Goal: Feedback & Contribution: Contribute content

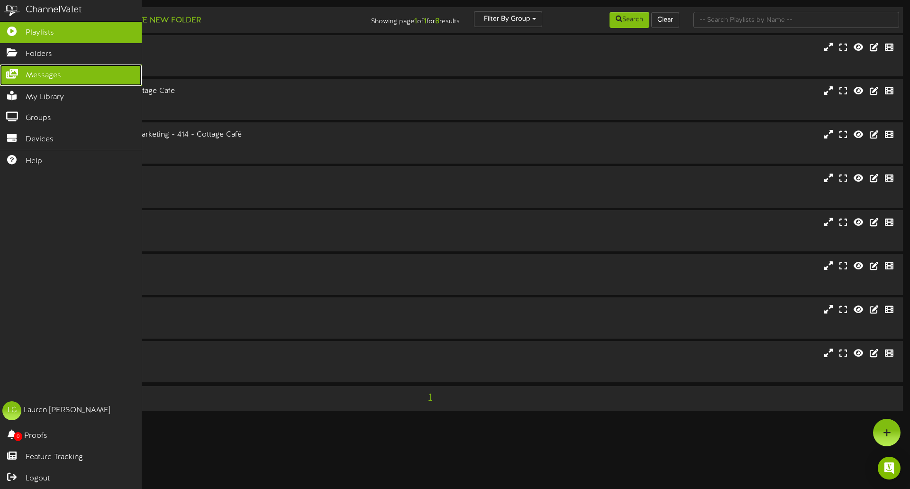
click at [51, 80] on link "Messages" at bounding box center [71, 74] width 142 height 21
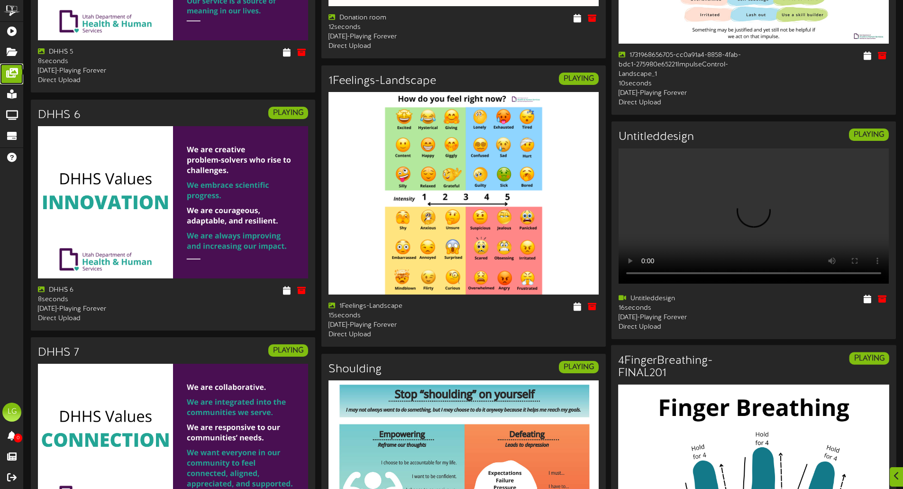
scroll to position [1500, 0]
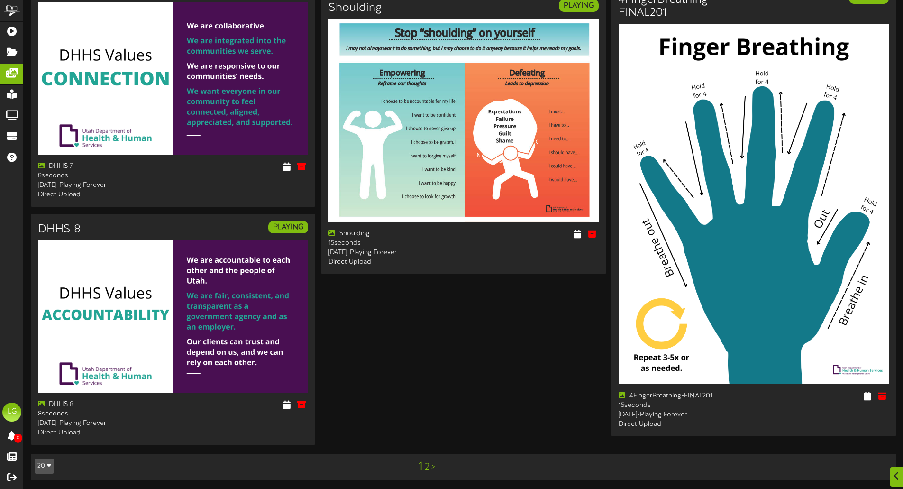
click at [428, 465] on link "2" at bounding box center [427, 467] width 5 height 10
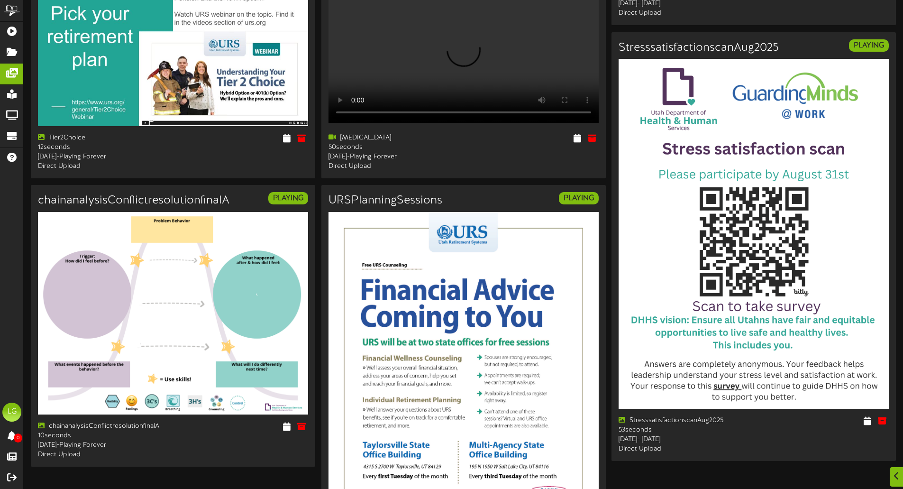
scroll to position [507, 0]
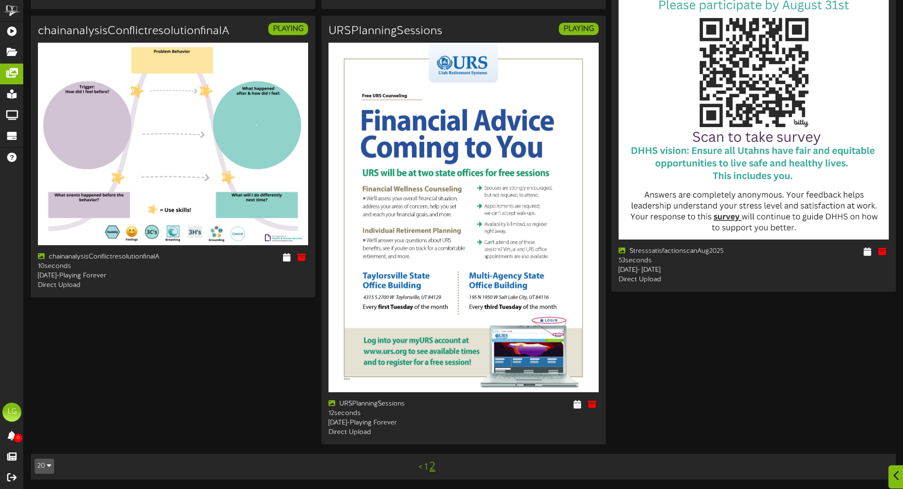
click at [894, 475] on icon at bounding box center [897, 475] width 6 height 10
click at [879, 434] on icon at bounding box center [880, 432] width 8 height 9
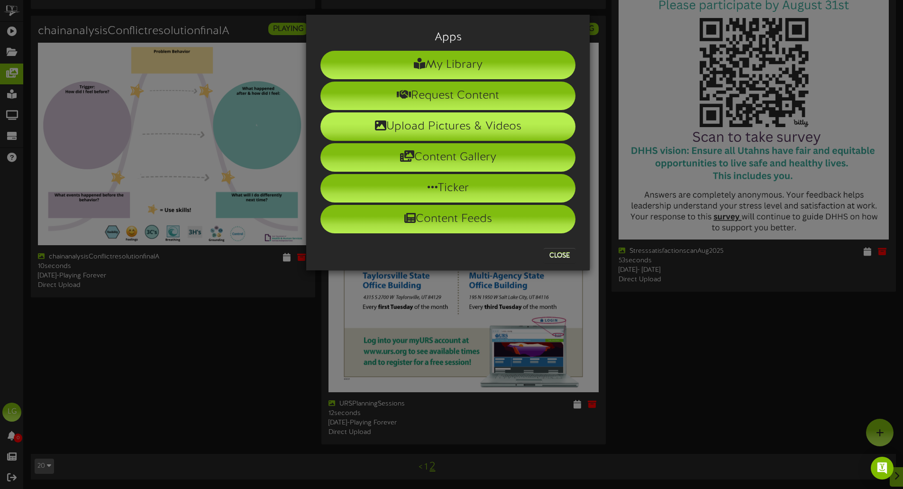
click at [502, 125] on li "Upload Pictures & Videos" at bounding box center [448, 126] width 255 height 28
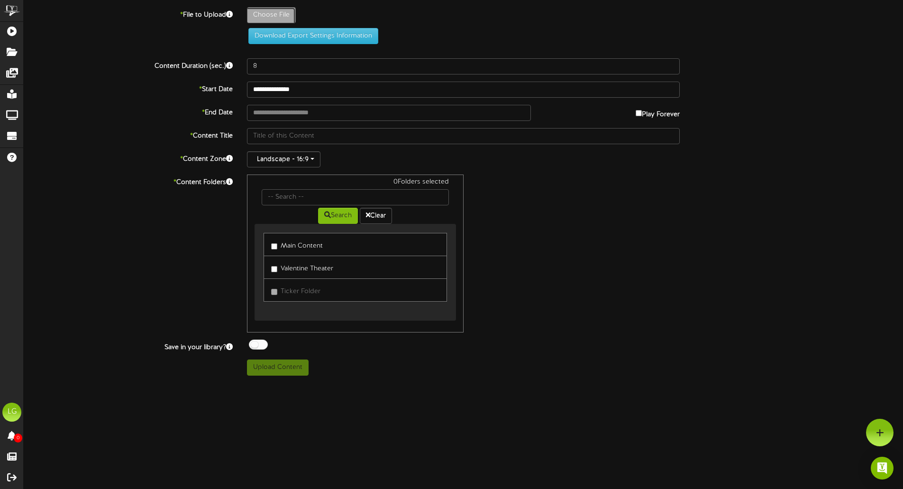
type input "**********"
type input "EOM"
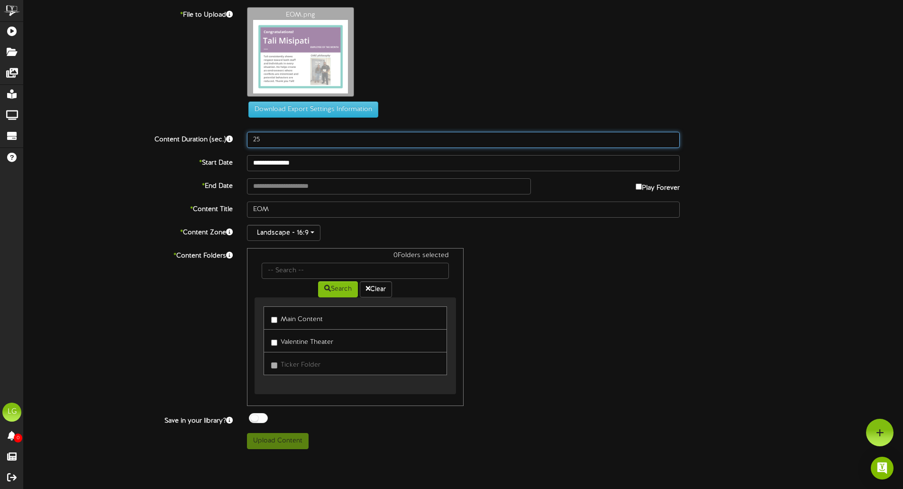
click at [671, 132] on input "25" at bounding box center [463, 140] width 433 height 16
click at [669, 136] on input "37" at bounding box center [463, 140] width 433 height 16
click at [669, 136] on input "38" at bounding box center [463, 140] width 433 height 16
click at [669, 136] on input "39" at bounding box center [463, 140] width 433 height 16
click at [669, 136] on input "40" at bounding box center [463, 140] width 433 height 16
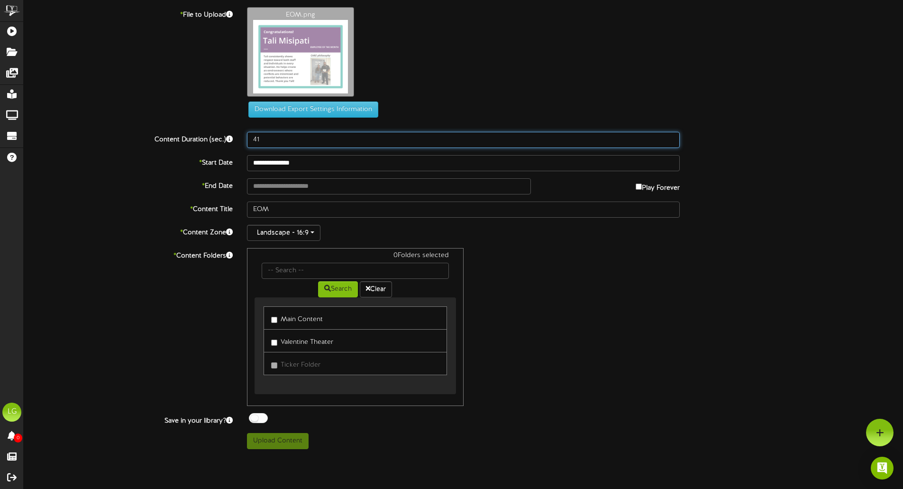
click at [669, 136] on input "41" at bounding box center [463, 140] width 433 height 16
click at [669, 136] on input "42" at bounding box center [463, 140] width 433 height 16
click at [669, 136] on input "43" at bounding box center [463, 140] width 433 height 16
click at [669, 136] on input "44" at bounding box center [463, 140] width 433 height 16
type input "45"
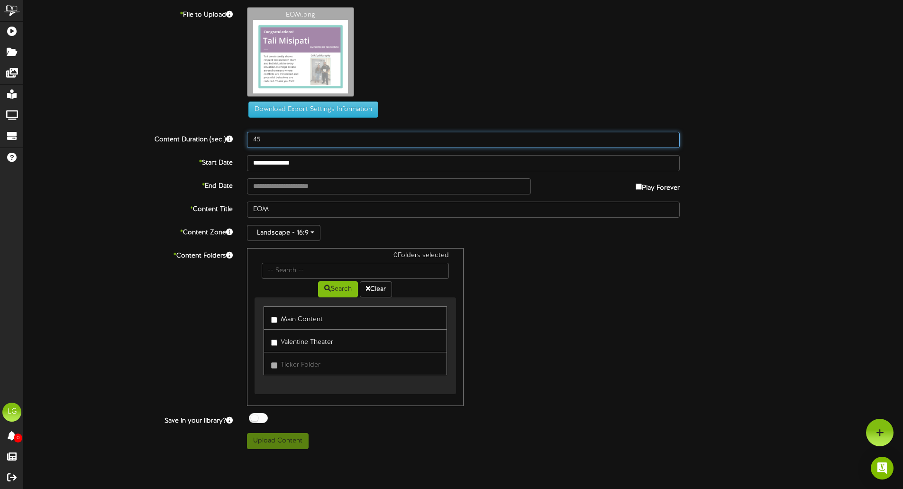
click at [669, 136] on input "45" at bounding box center [463, 140] width 433 height 16
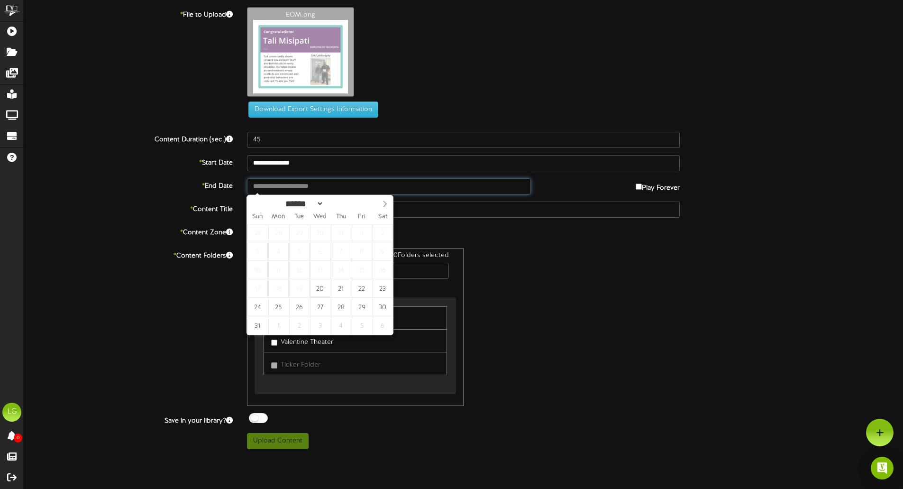
click at [318, 186] on input "text" at bounding box center [389, 186] width 284 height 16
type input "**********"
select select "*"
click at [385, 205] on icon at bounding box center [385, 204] width 7 height 7
type input "**********"
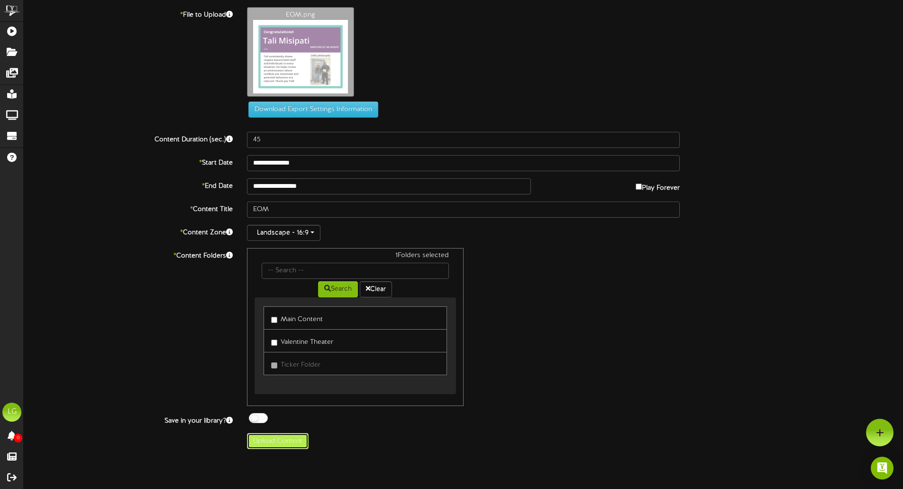
click at [293, 444] on button "Upload Content" at bounding box center [278, 441] width 62 height 16
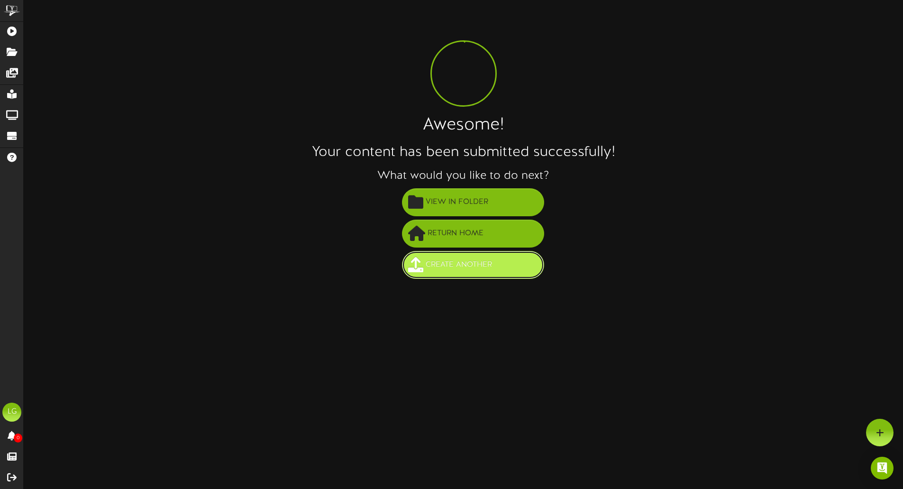
click at [486, 268] on span "Create Another" at bounding box center [458, 265] width 71 height 16
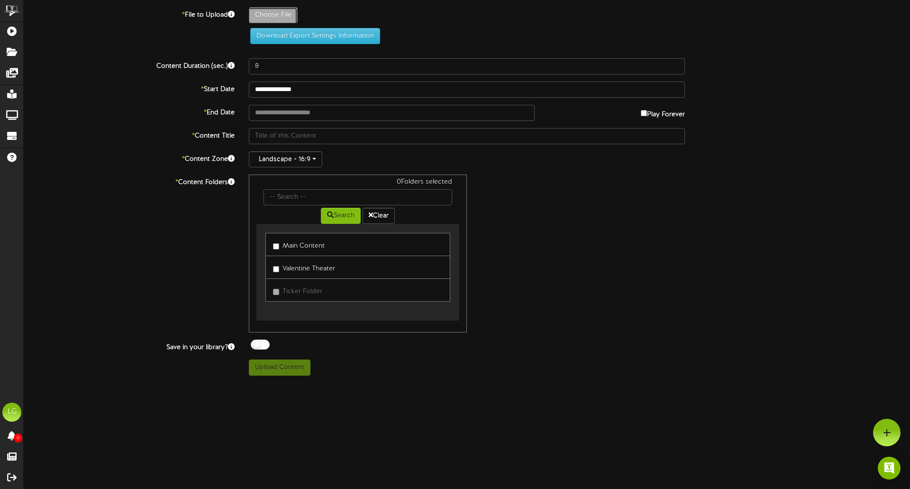
type input "**********"
type input "EOM1"
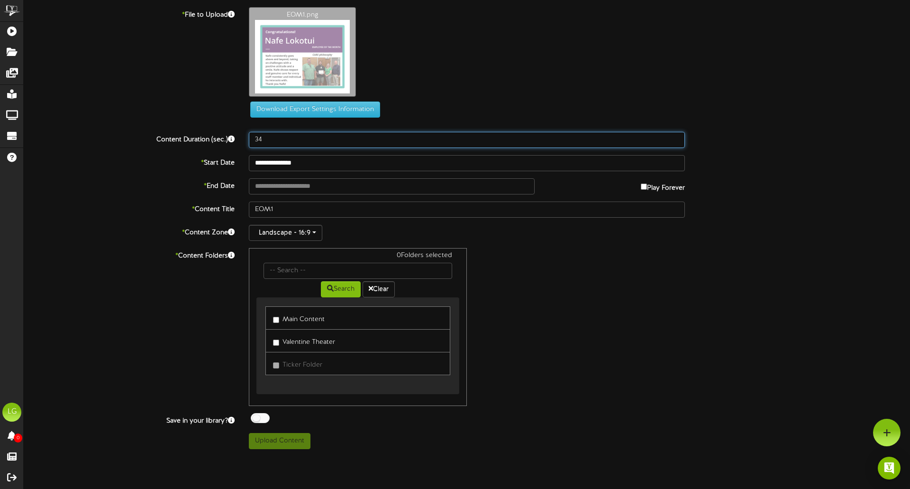
click at [676, 132] on input "34" at bounding box center [467, 140] width 436 height 16
click at [677, 137] on input "41" at bounding box center [467, 140] width 436 height 16
click at [677, 137] on input "42" at bounding box center [467, 140] width 436 height 16
click at [677, 137] on input "43" at bounding box center [467, 140] width 436 height 16
click at [677, 137] on input "44" at bounding box center [467, 140] width 436 height 16
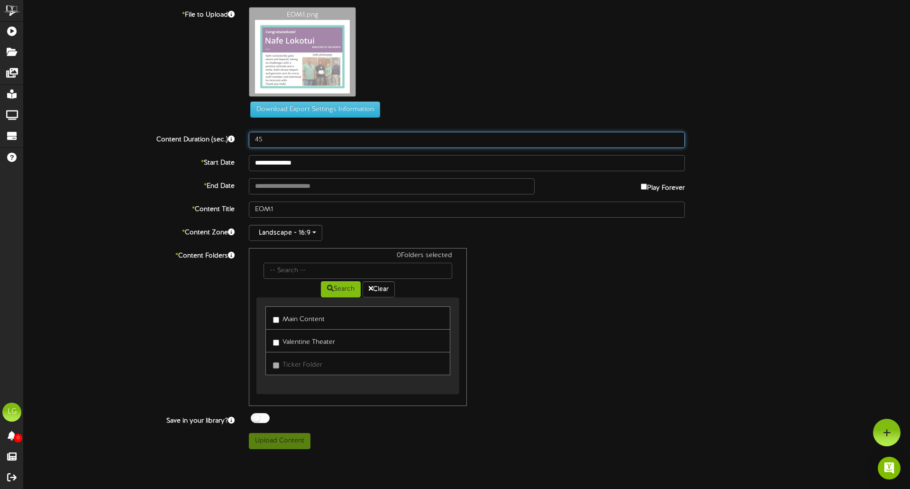
type input "45"
click at [677, 137] on input "45" at bounding box center [467, 140] width 436 height 16
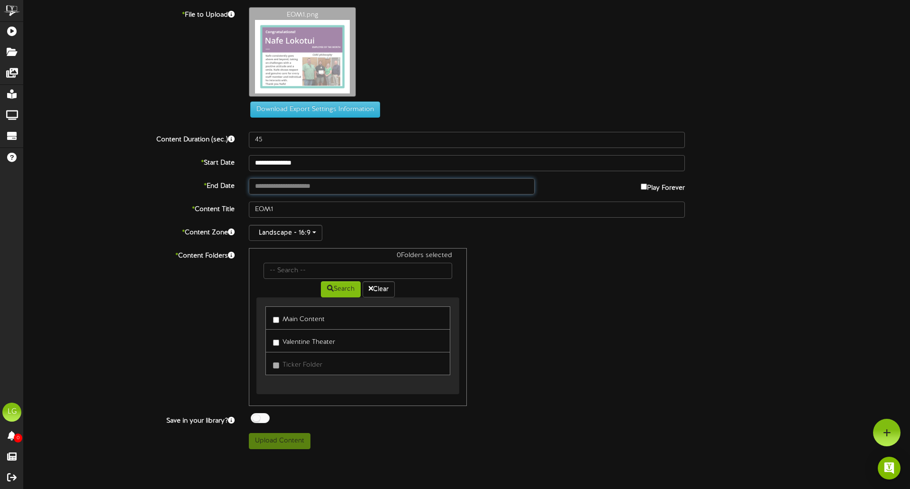
click at [285, 187] on input "text" at bounding box center [392, 186] width 286 height 16
type input "**********"
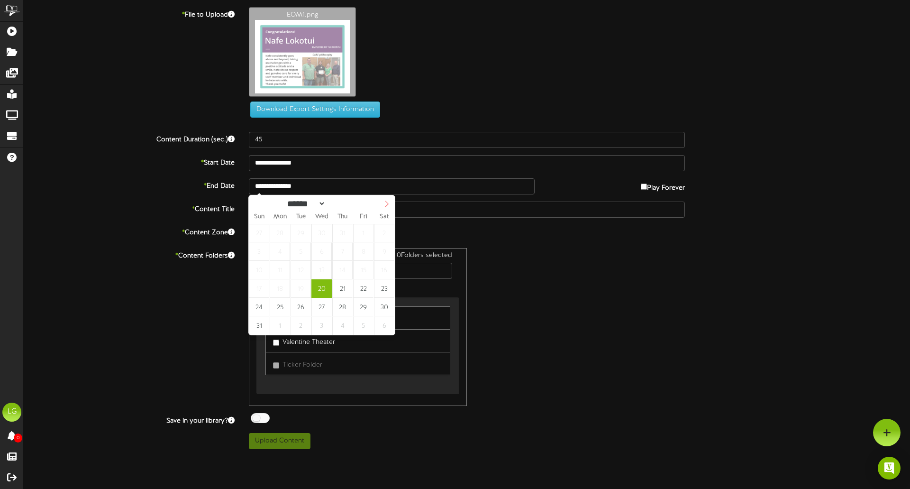
select select "*"
click at [386, 198] on span at bounding box center [387, 203] width 16 height 16
type input "**********"
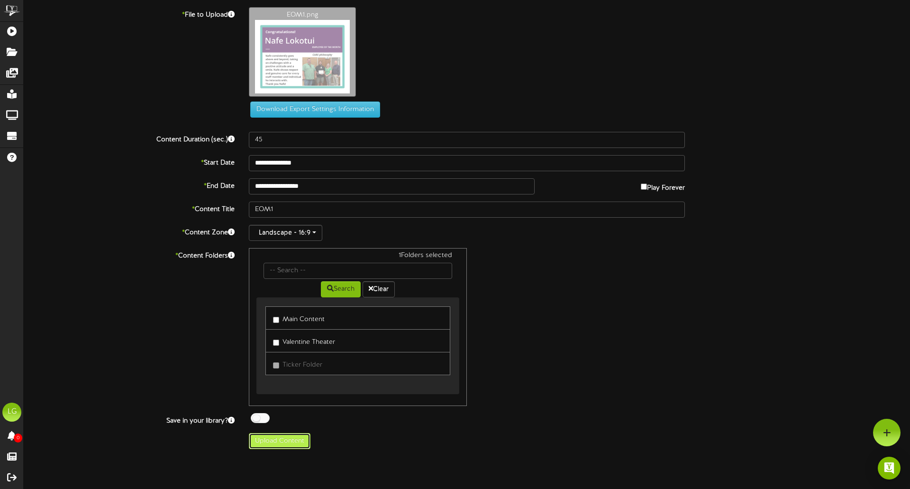
click at [288, 440] on button "Upload Content" at bounding box center [280, 441] width 62 height 16
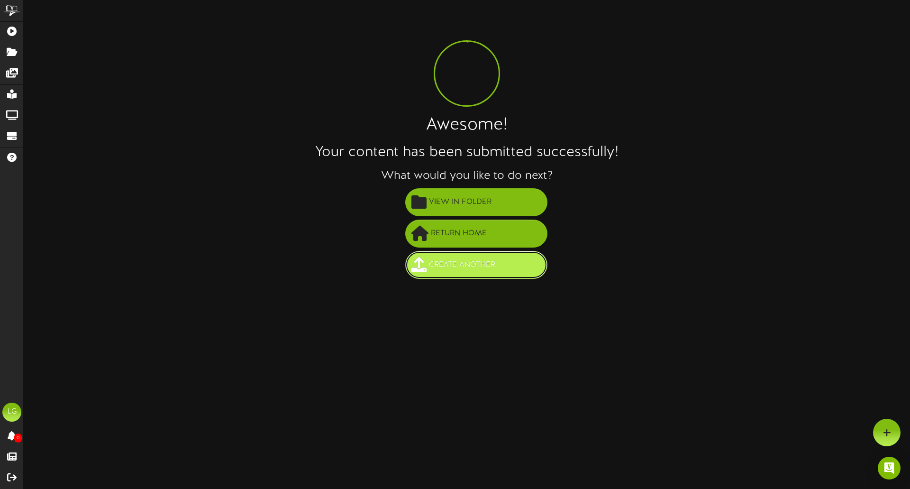
click at [478, 269] on span "Create Another" at bounding box center [462, 265] width 71 height 16
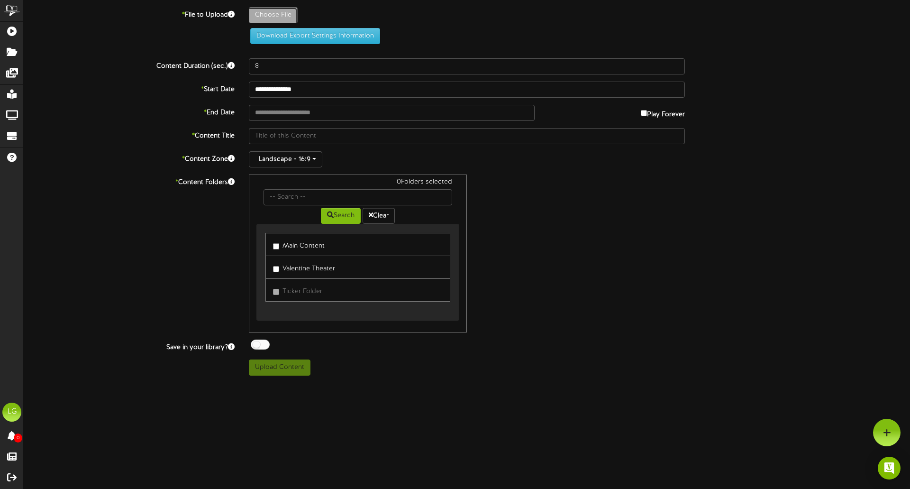
type input "**********"
type input "EOM2"
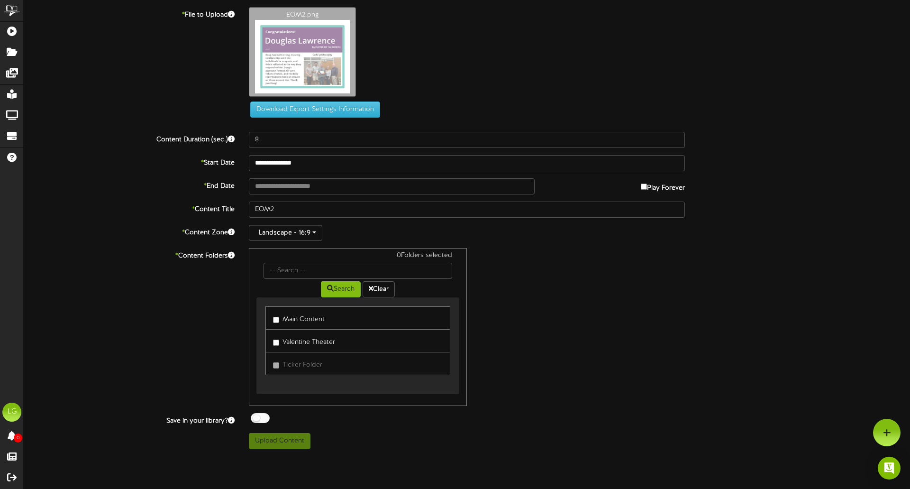
click at [677, 73] on div "EOM2.png" at bounding box center [580, 54] width 676 height 94
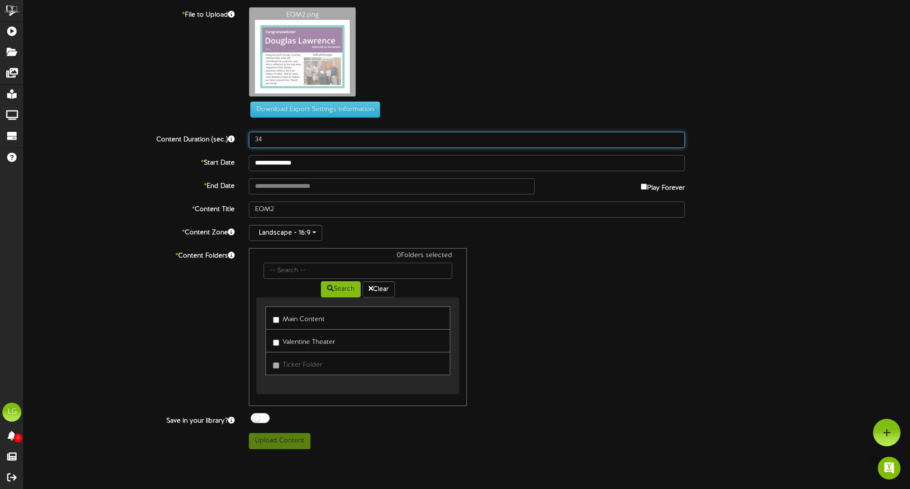
click at [674, 138] on input "34" at bounding box center [467, 140] width 436 height 16
click at [674, 138] on input "35" at bounding box center [467, 140] width 436 height 16
click at [674, 138] on input "42" at bounding box center [467, 140] width 436 height 16
click at [674, 138] on input "43" at bounding box center [467, 140] width 436 height 16
click at [674, 138] on input "44" at bounding box center [467, 140] width 436 height 16
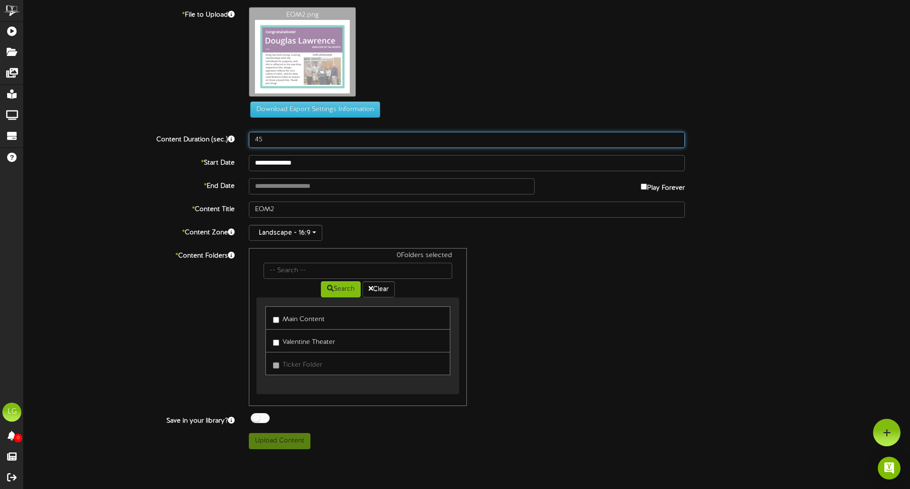
type input "45"
click at [674, 138] on input "45" at bounding box center [467, 140] width 436 height 16
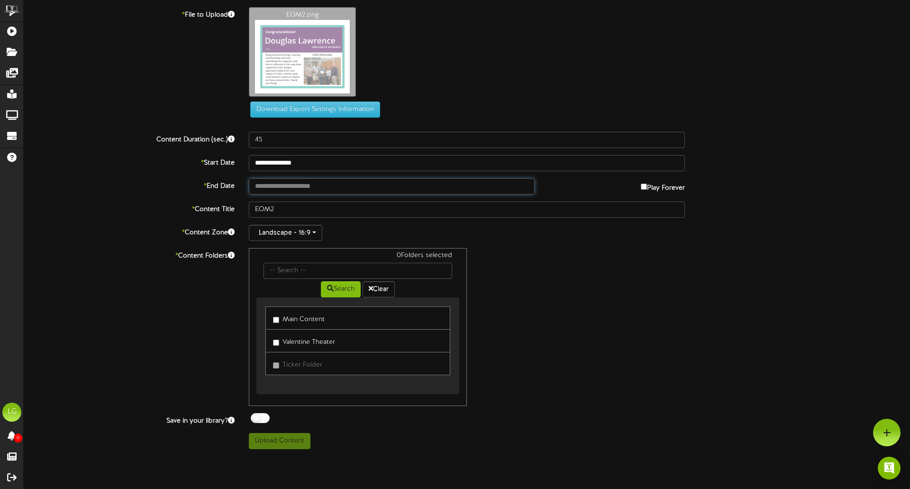
click at [457, 185] on input "text" at bounding box center [392, 186] width 286 height 16
type input "**********"
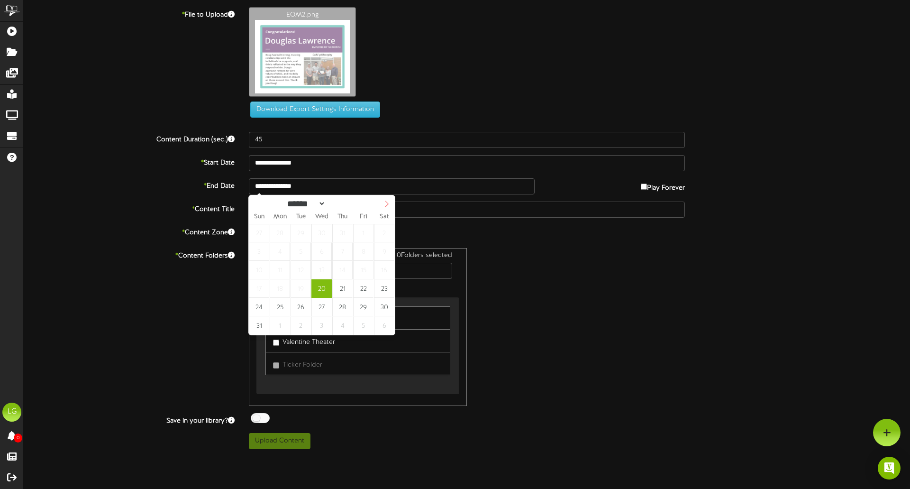
select select "*"
click at [389, 207] on icon at bounding box center [387, 204] width 7 height 7
type input "**********"
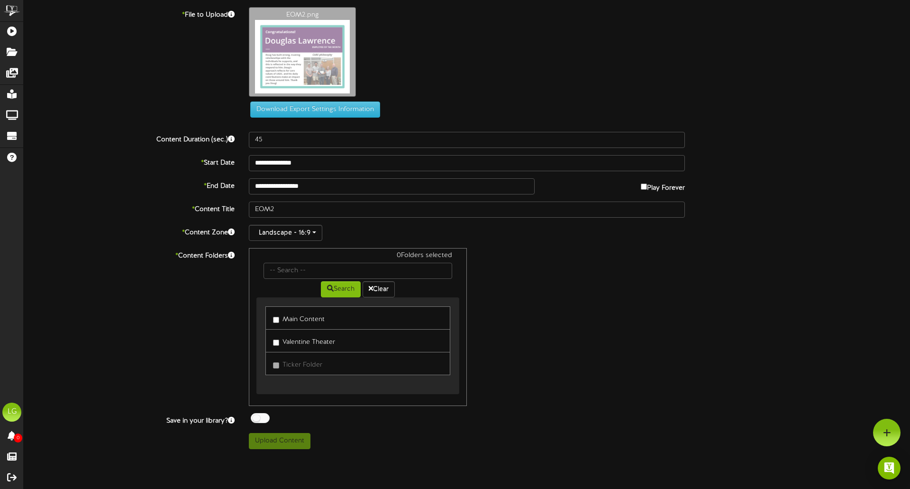
click at [280, 318] on label "Main Content" at bounding box center [299, 318] width 52 height 13
click at [289, 441] on button "Upload Content" at bounding box center [280, 441] width 62 height 16
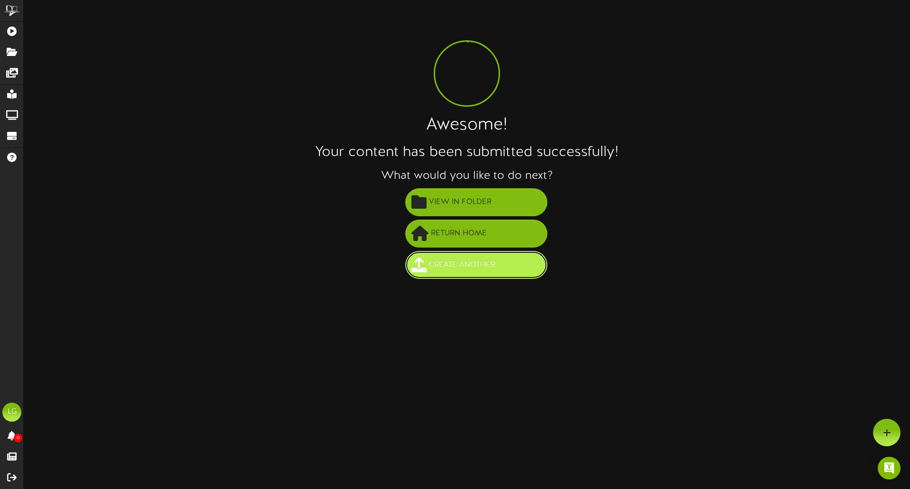
click at [494, 266] on span "Create Another" at bounding box center [462, 265] width 71 height 16
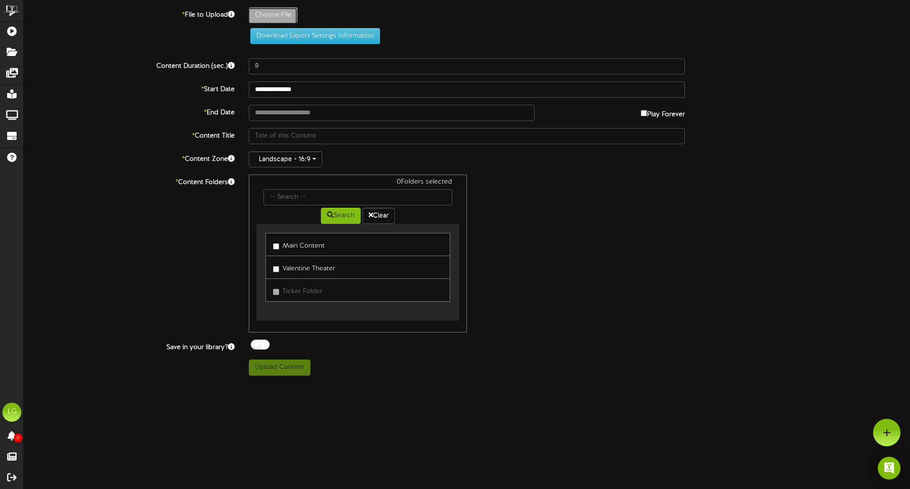
type input "**********"
type input "EOM3"
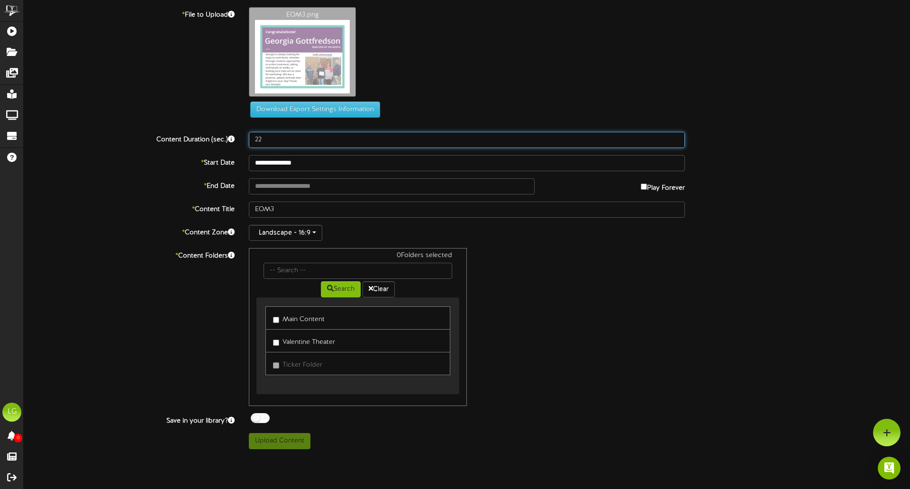
click at [676, 132] on input "22" at bounding box center [467, 140] width 436 height 16
click at [675, 137] on input "36" at bounding box center [467, 140] width 436 height 16
click at [675, 137] on input "37" at bounding box center [467, 140] width 436 height 16
click at [675, 137] on input "44" at bounding box center [467, 140] width 436 height 16
type input "45"
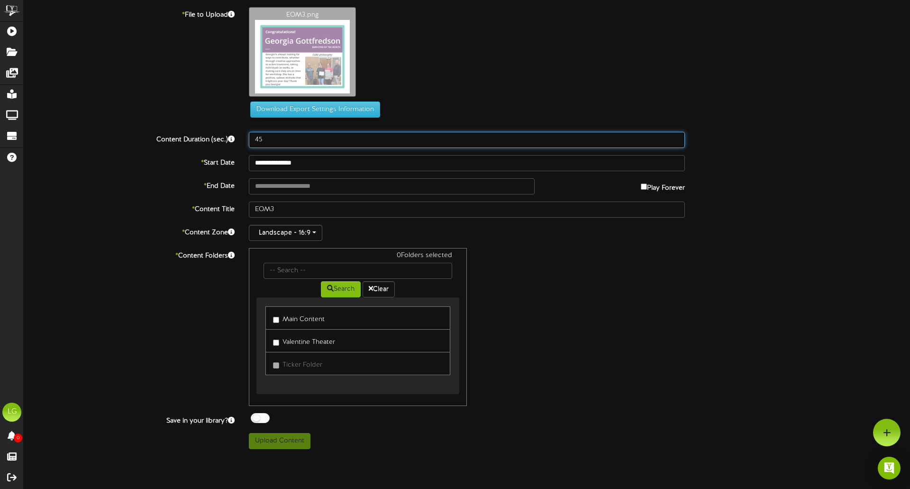
click at [675, 137] on input "45" at bounding box center [467, 140] width 436 height 16
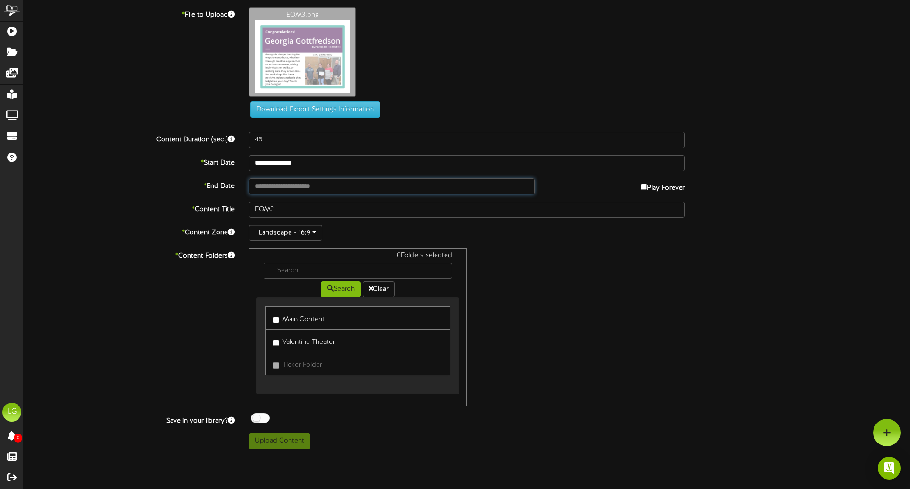
click at [478, 192] on input "text" at bounding box center [392, 186] width 286 height 16
type input "**********"
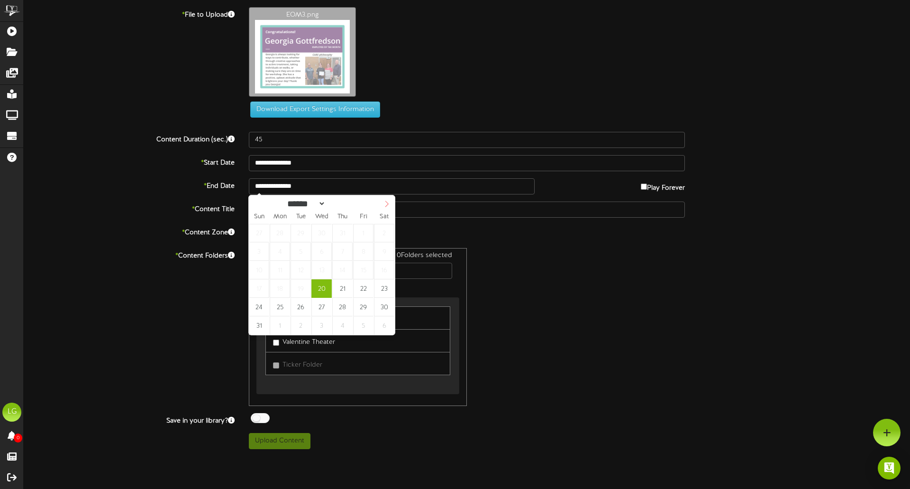
select select "*"
click at [382, 204] on span at bounding box center [387, 203] width 16 height 16
type input "**********"
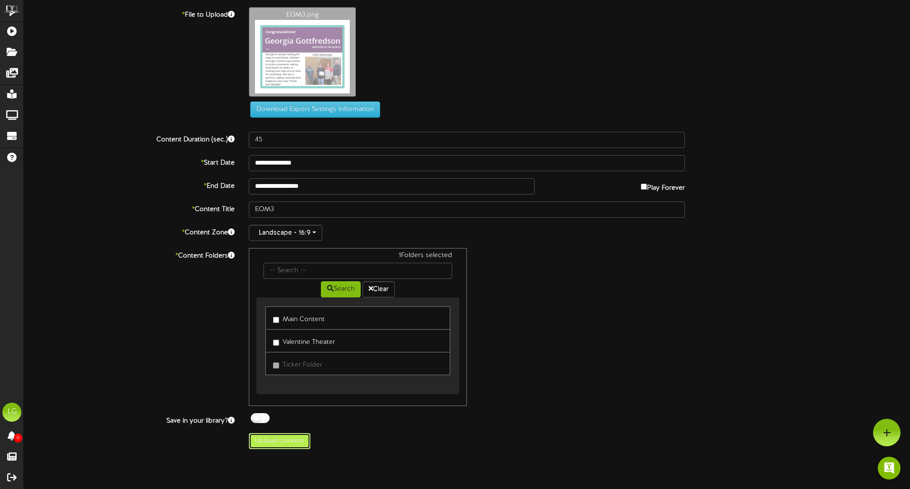
click at [289, 438] on button "Upload Content" at bounding box center [280, 441] width 62 height 16
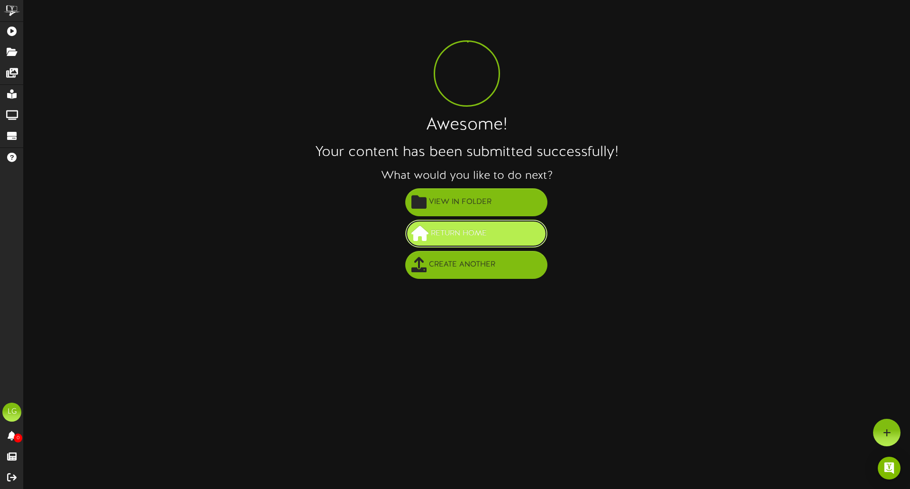
click at [501, 224] on button "Return Home" at bounding box center [476, 234] width 142 height 28
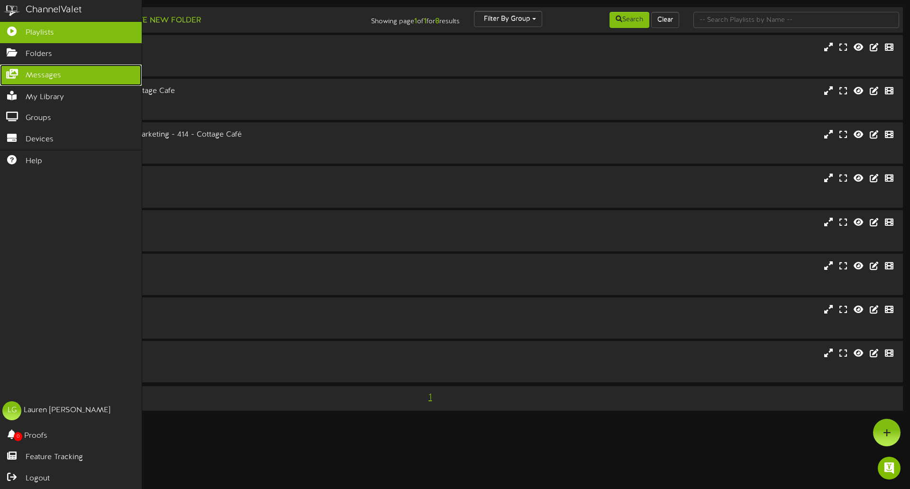
click at [25, 72] on link "Messages" at bounding box center [71, 74] width 142 height 21
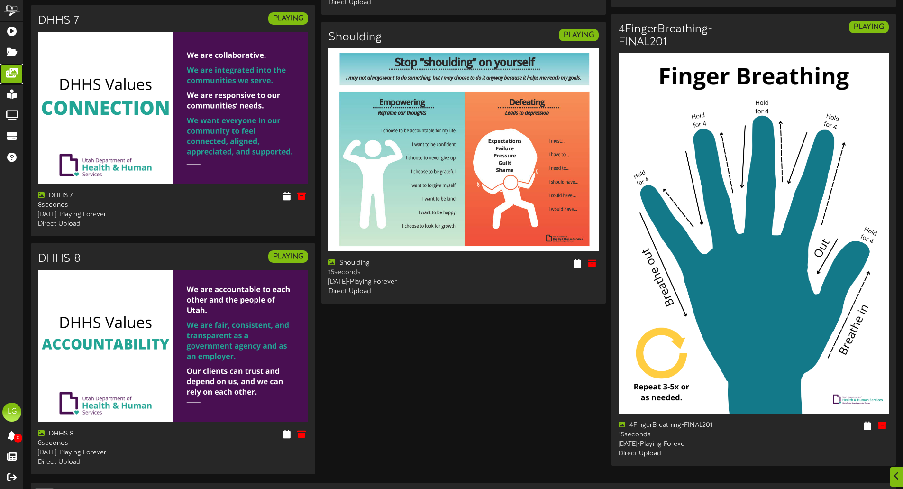
scroll to position [1500, 0]
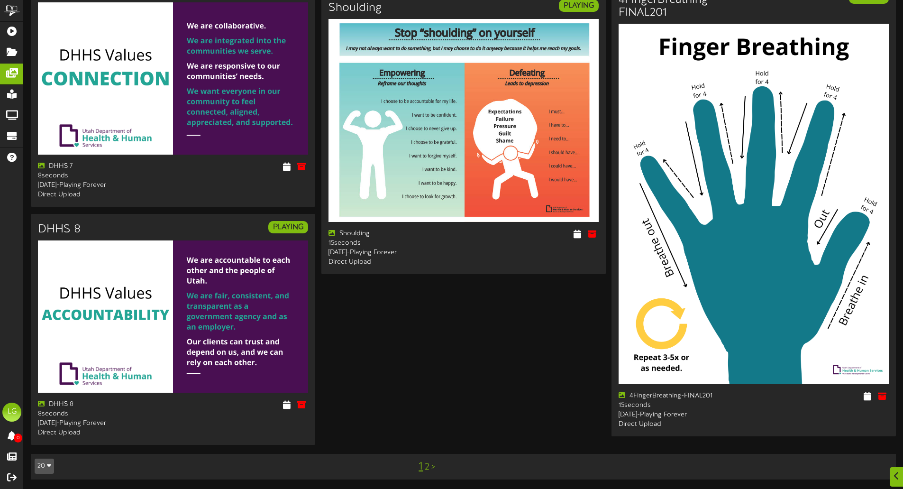
click at [433, 467] on link ">" at bounding box center [433, 467] width 4 height 10
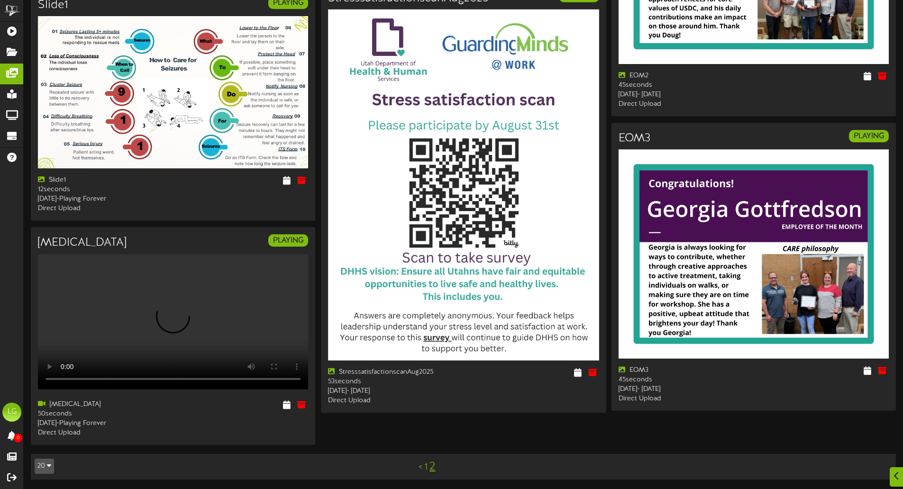
scroll to position [836, 0]
